Goal: Information Seeking & Learning: Learn about a topic

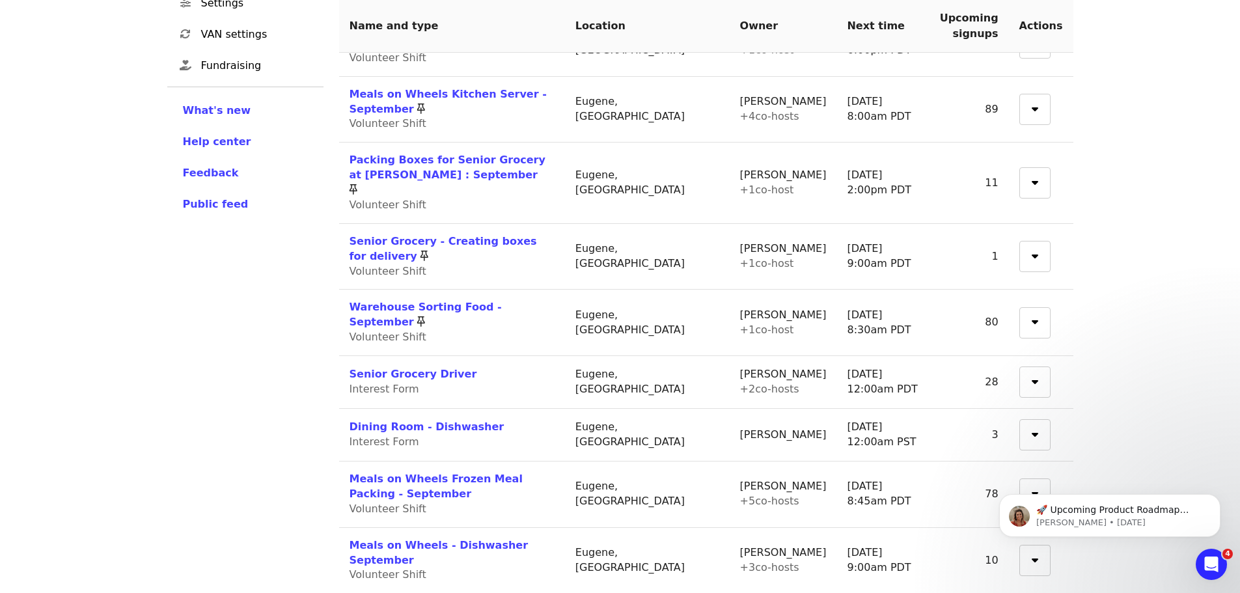
scroll to position [390, 0]
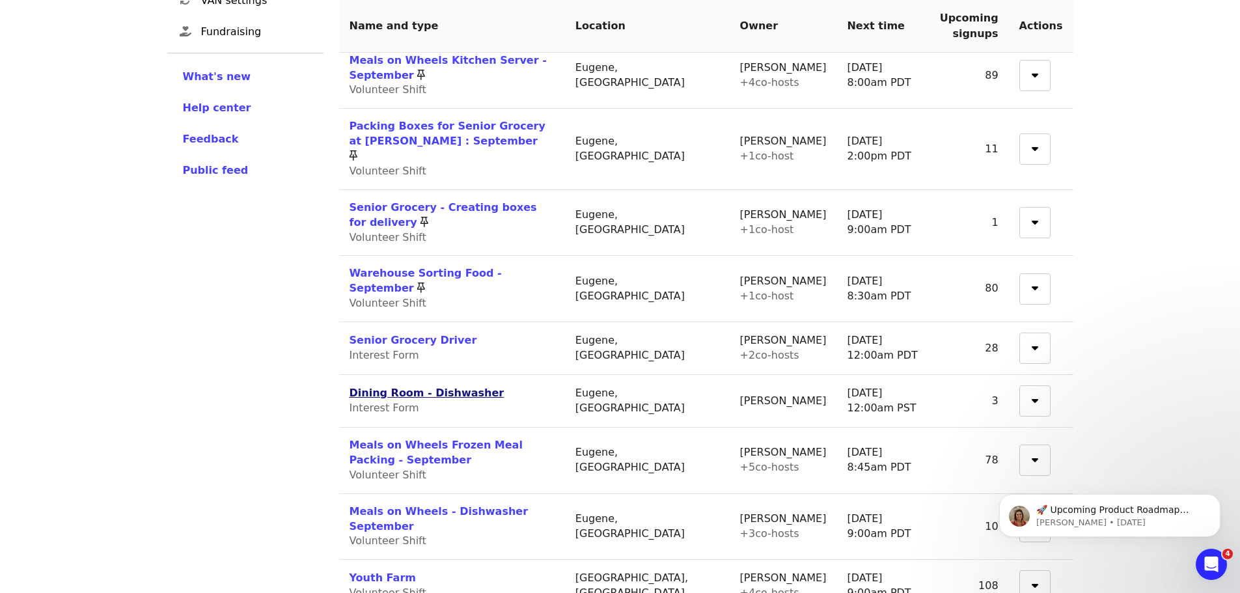
click at [443, 386] on link "Dining Room - Dishwasher" at bounding box center [426, 392] width 155 height 12
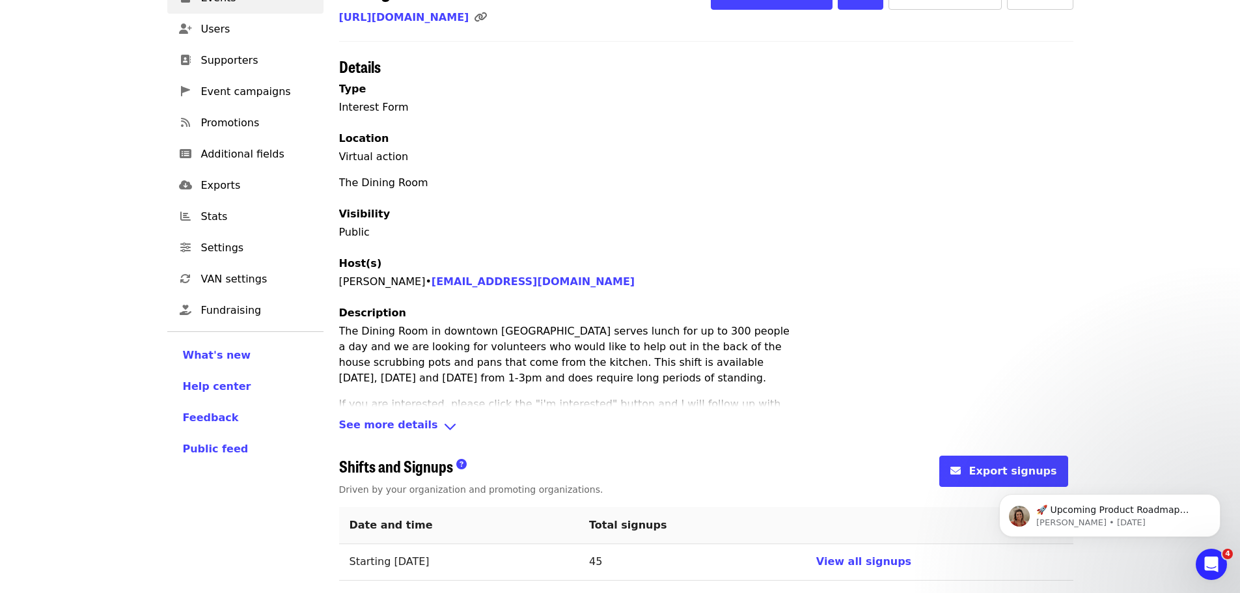
scroll to position [117, 0]
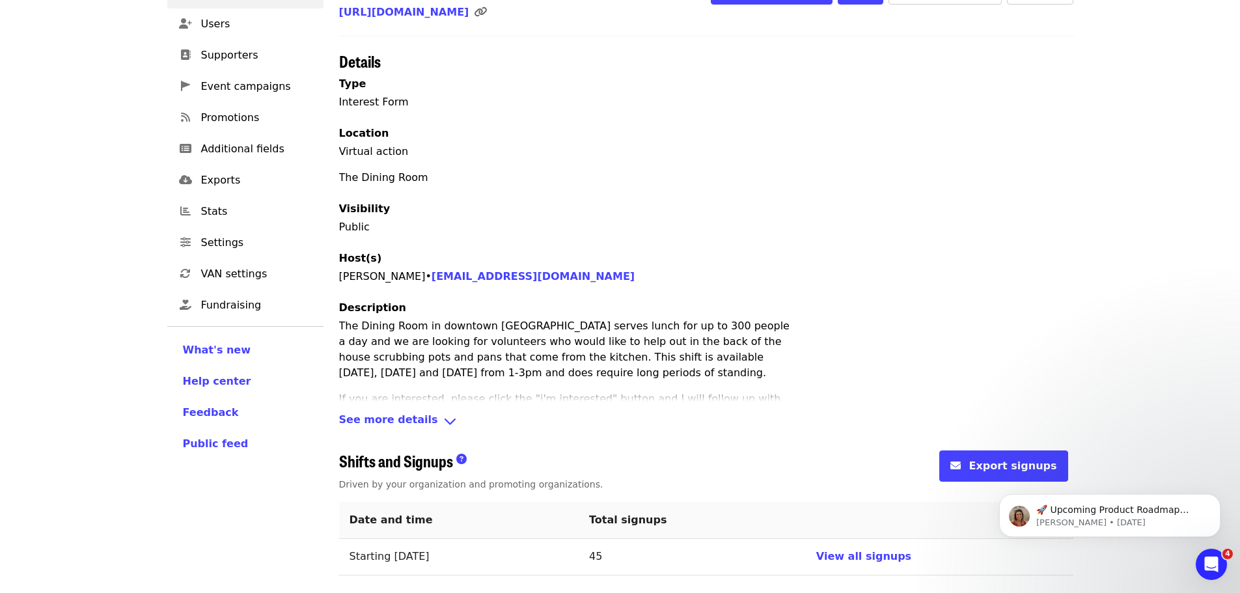
click at [443, 418] on icon "angle-down icon" at bounding box center [450, 421] width 14 height 19
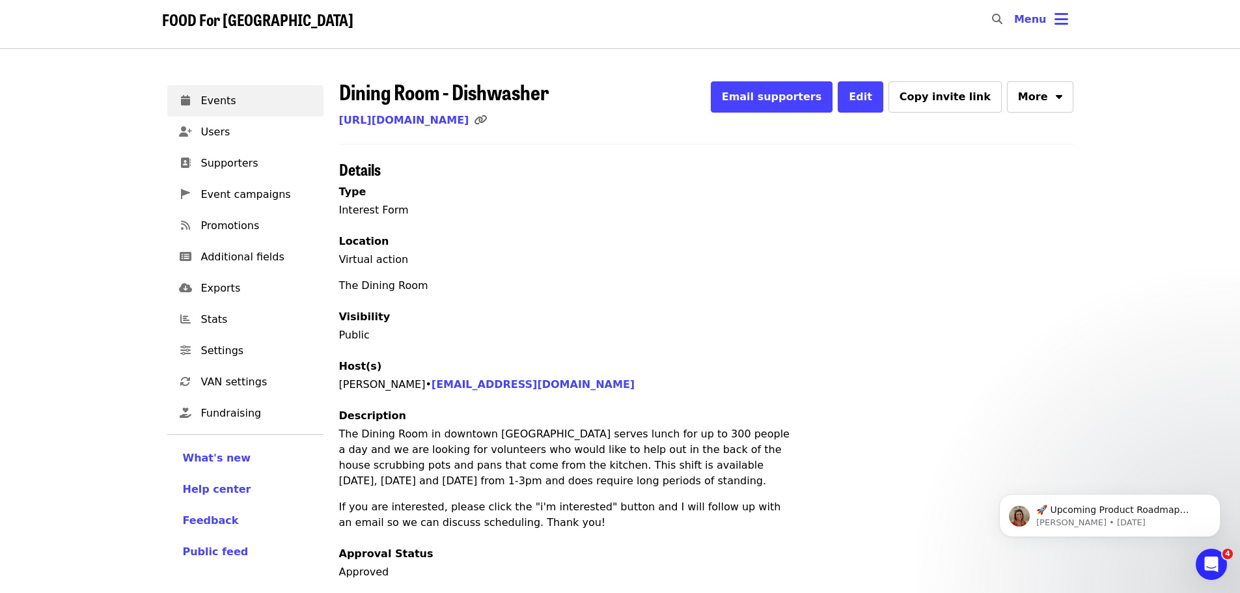
scroll to position [0, 0]
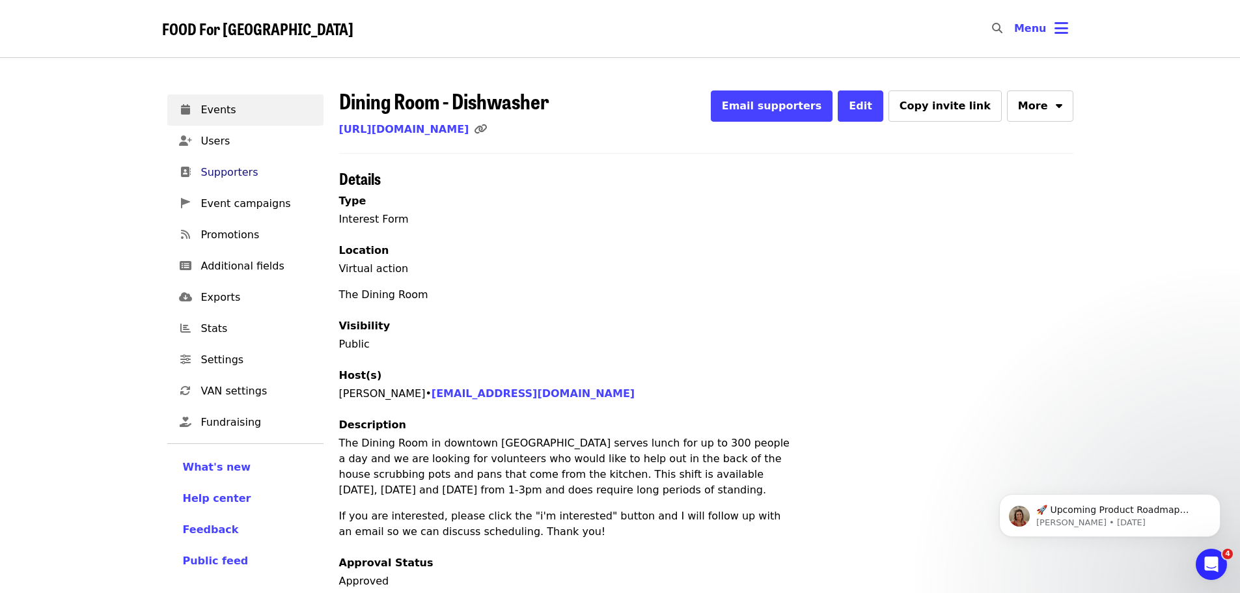
click at [238, 175] on span "Supporters" at bounding box center [257, 173] width 112 height 16
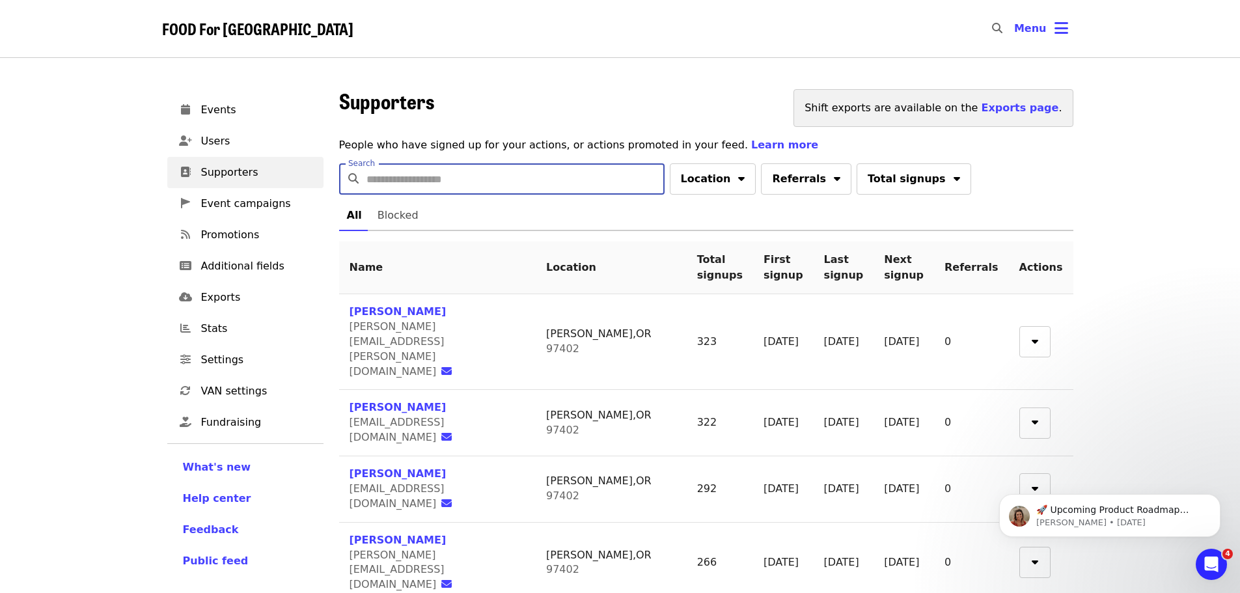
click at [455, 171] on input "Search" at bounding box center [515, 178] width 298 height 31
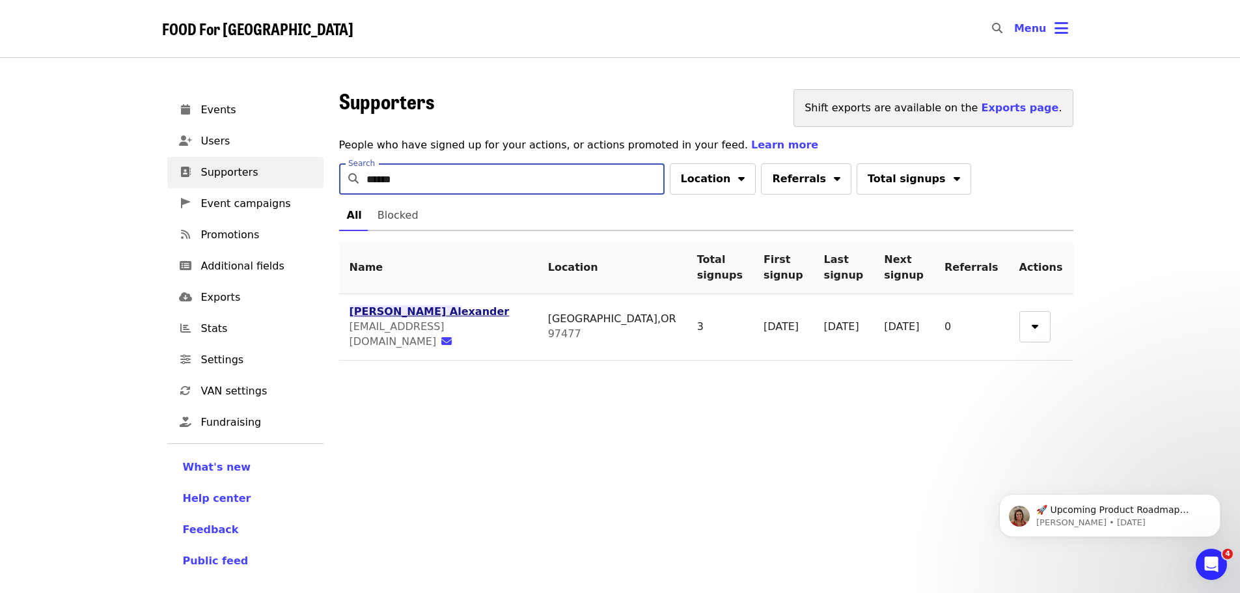
type input "******"
click at [461, 316] on span "exander" at bounding box center [485, 311] width 48 height 12
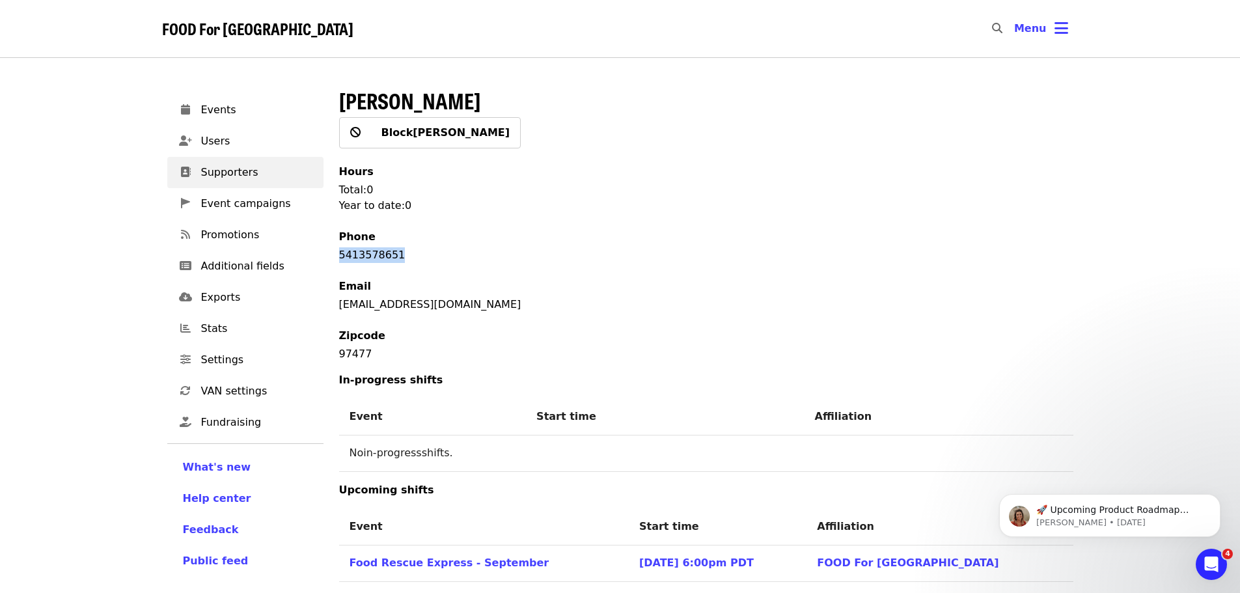
drag, startPoint x: 336, startPoint y: 254, endPoint x: 410, endPoint y: 261, distance: 74.5
click at [410, 261] on div "[PERSON_NAME] [PERSON_NAME] [PERSON_NAME] Hours Total: 0 Year to date: 0 Phone …" at bounding box center [706, 602] width 750 height 1042
copy p "5413578651"
click at [237, 172] on span "Supporters" at bounding box center [257, 173] width 112 height 16
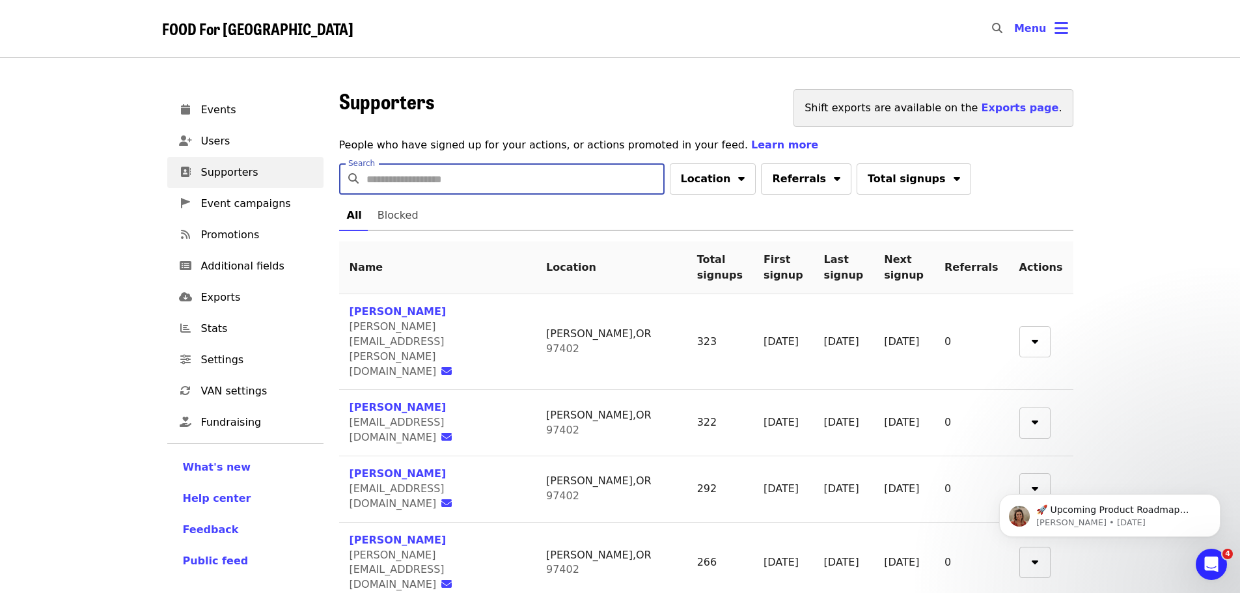
drag, startPoint x: 377, startPoint y: 181, endPoint x: 382, endPoint y: 185, distance: 6.9
click at [379, 183] on input "Search" at bounding box center [515, 178] width 298 height 31
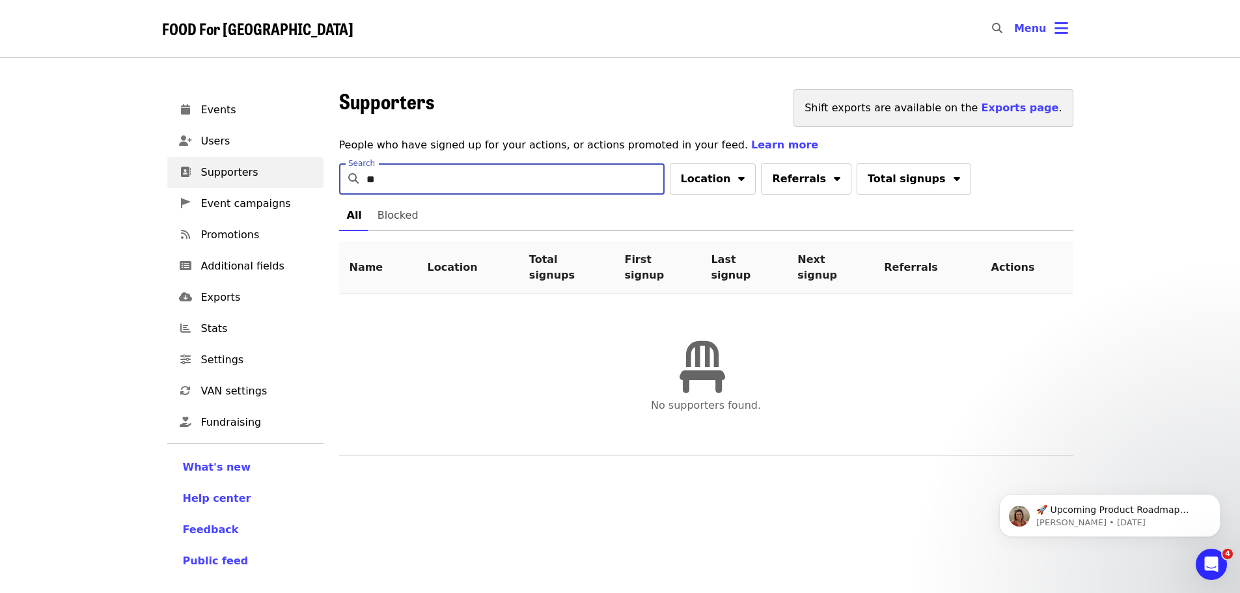
type input "*"
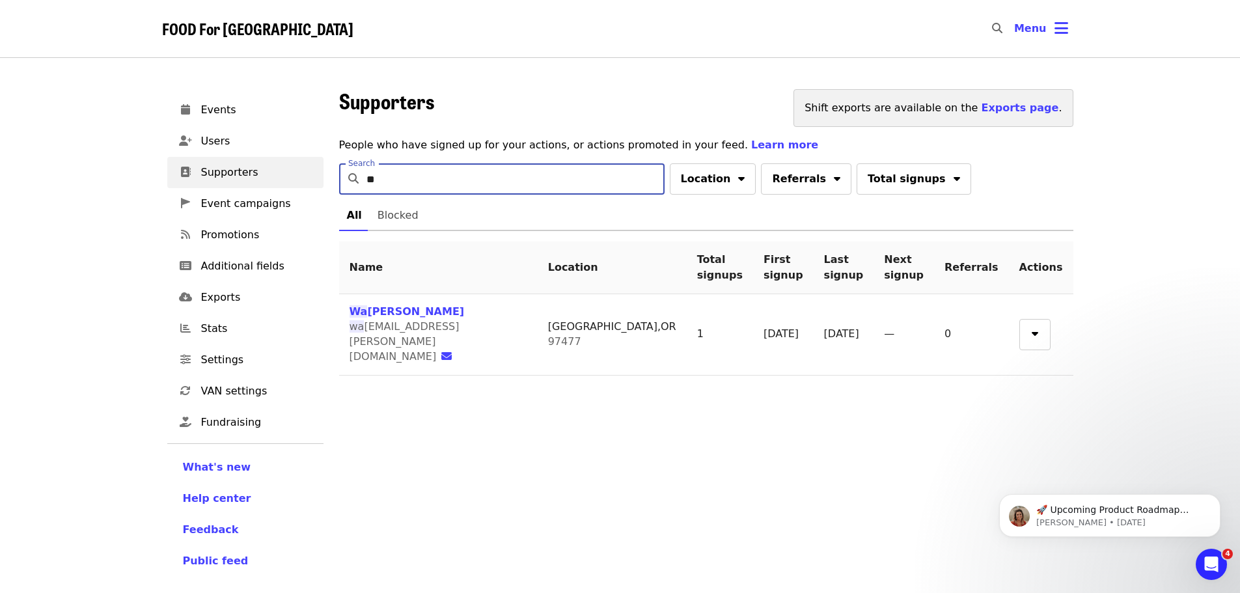
type input "*"
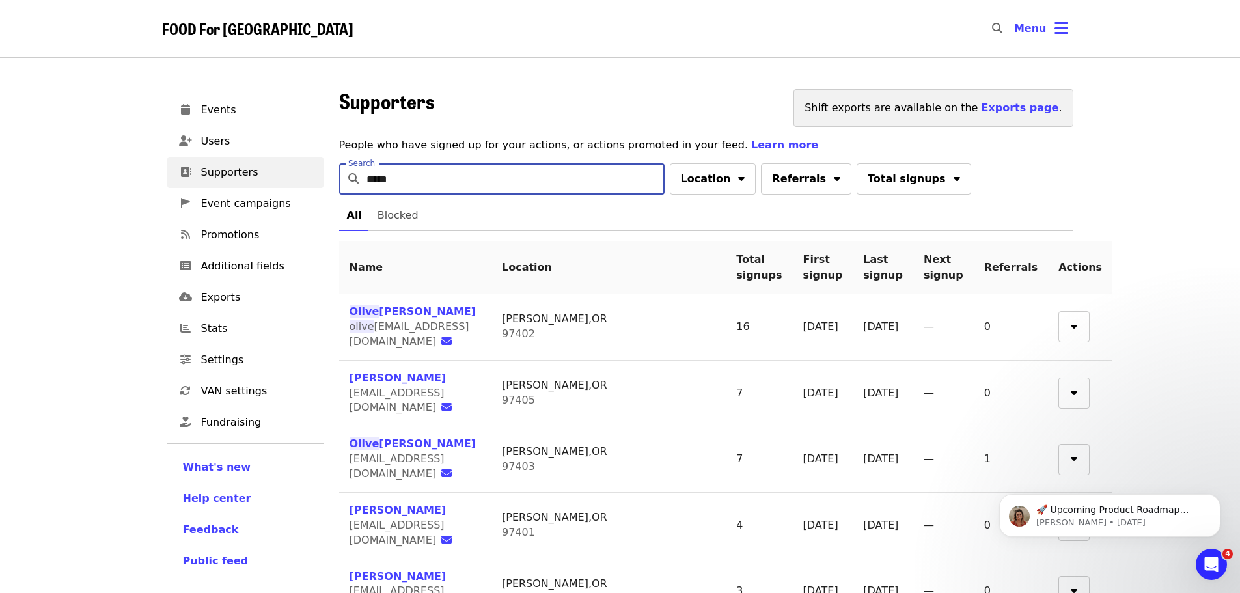
type input "*****"
click at [215, 109] on span "Events" at bounding box center [257, 110] width 112 height 16
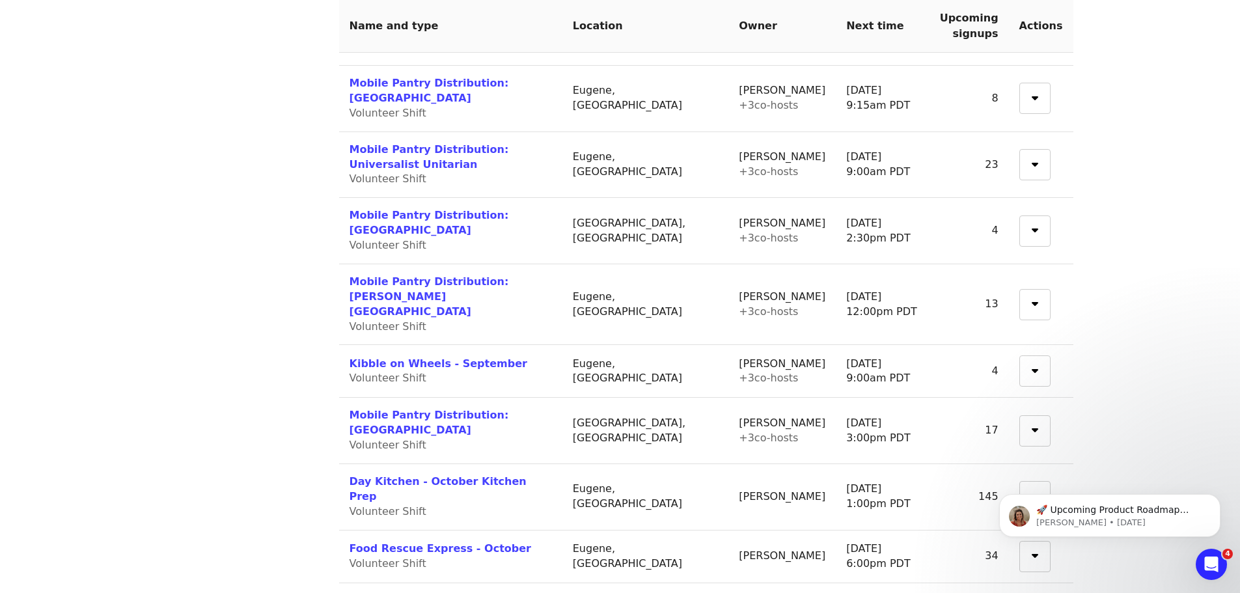
scroll to position [1041, 0]
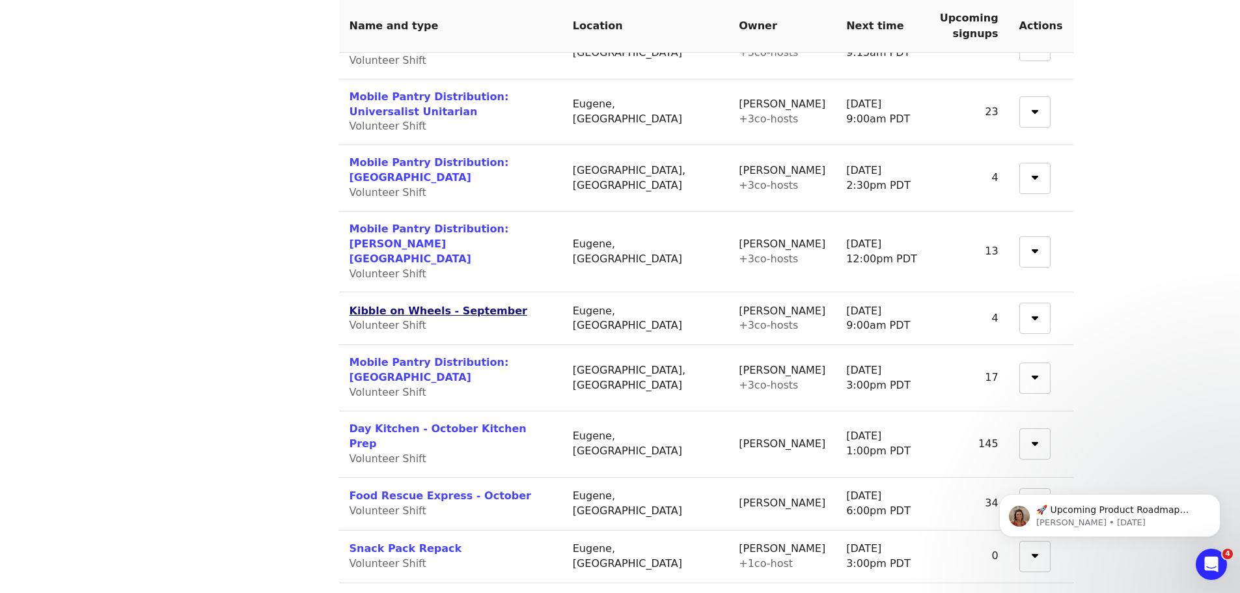
click at [439, 305] on link "Kibble on Wheels - September" at bounding box center [438, 311] width 178 height 12
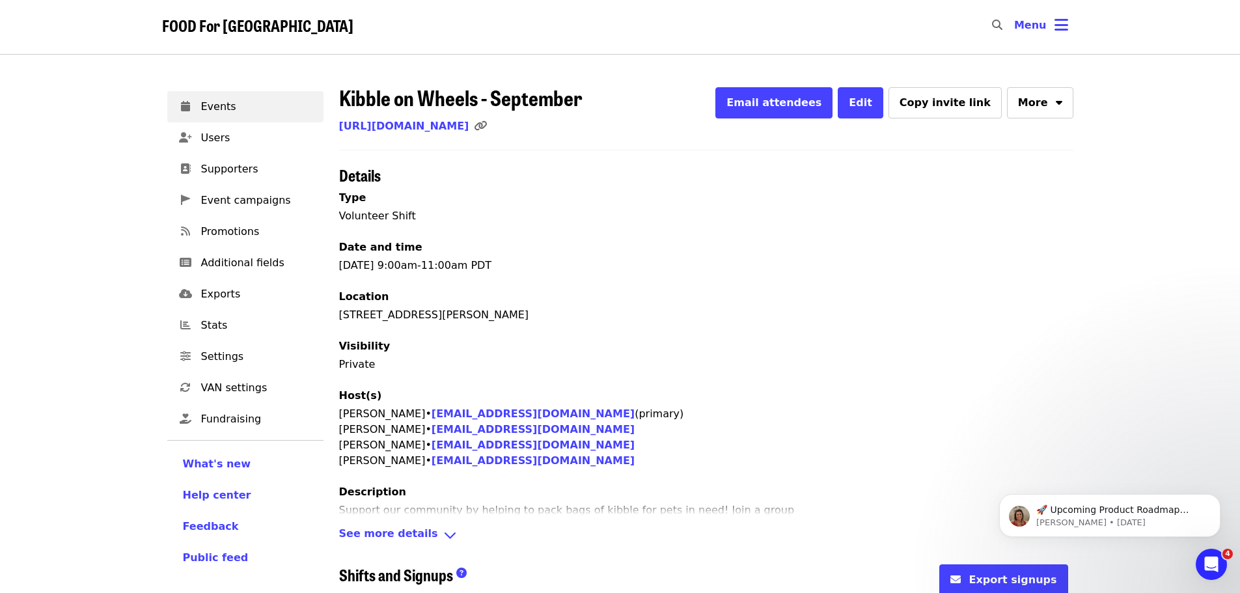
scroll to position [68, 0]
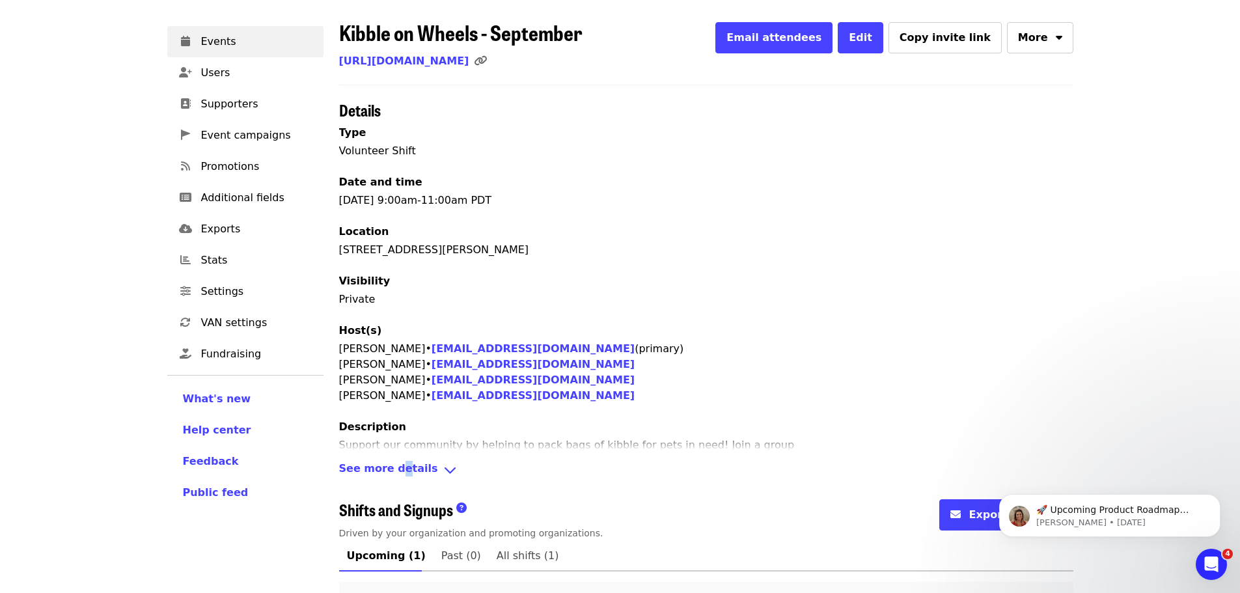
click at [395, 474] on span "See more details" at bounding box center [388, 470] width 99 height 19
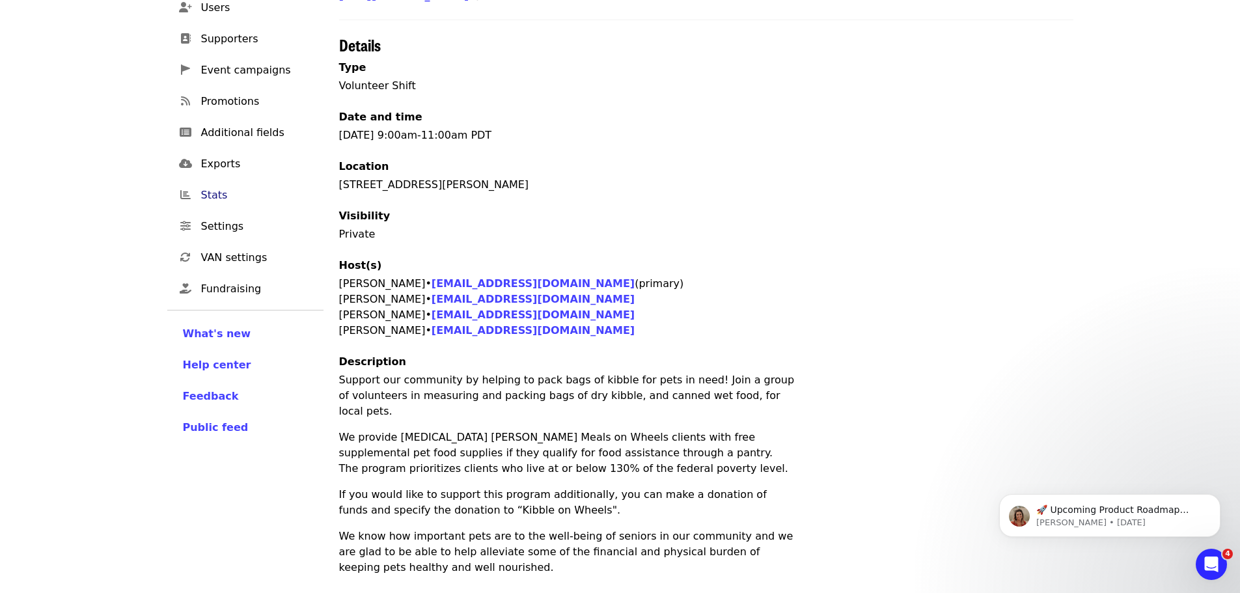
scroll to position [0, 0]
